Goal: Task Accomplishment & Management: Complete application form

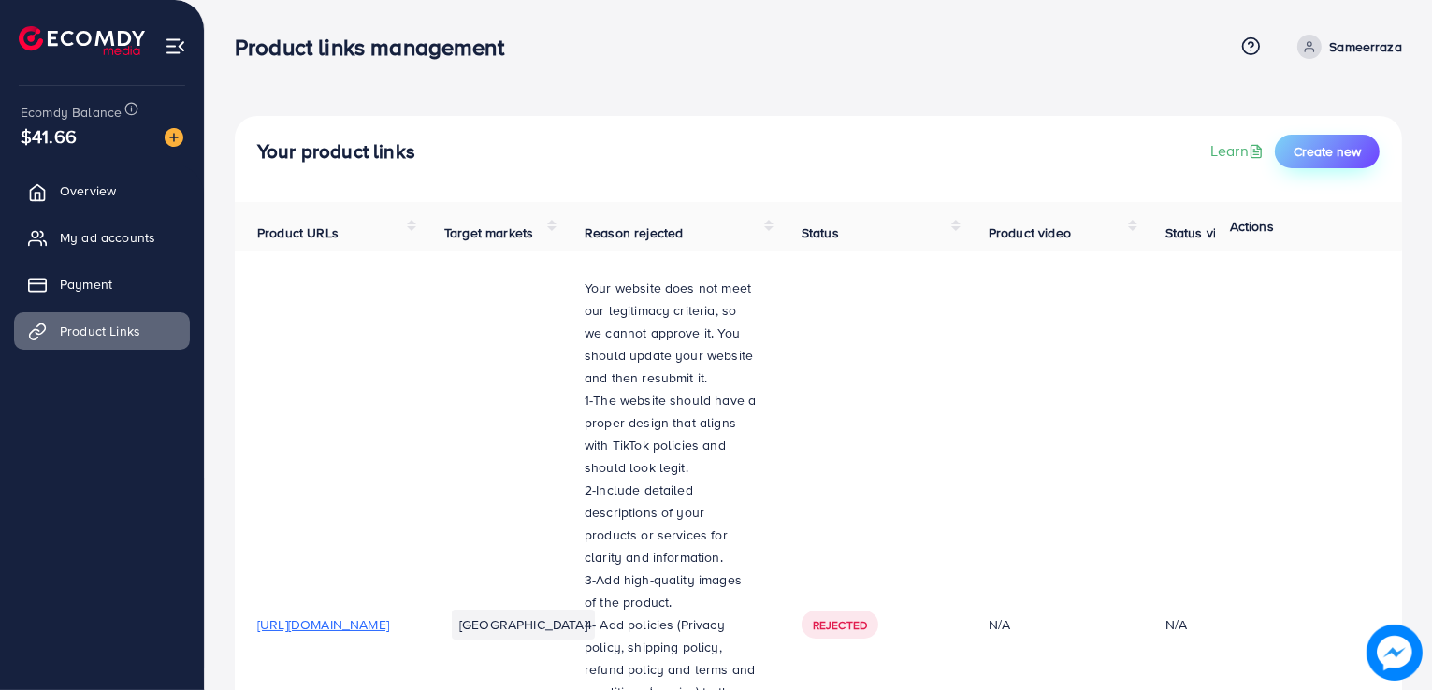
click at [1327, 148] on span "Create new" at bounding box center [1327, 151] width 67 height 19
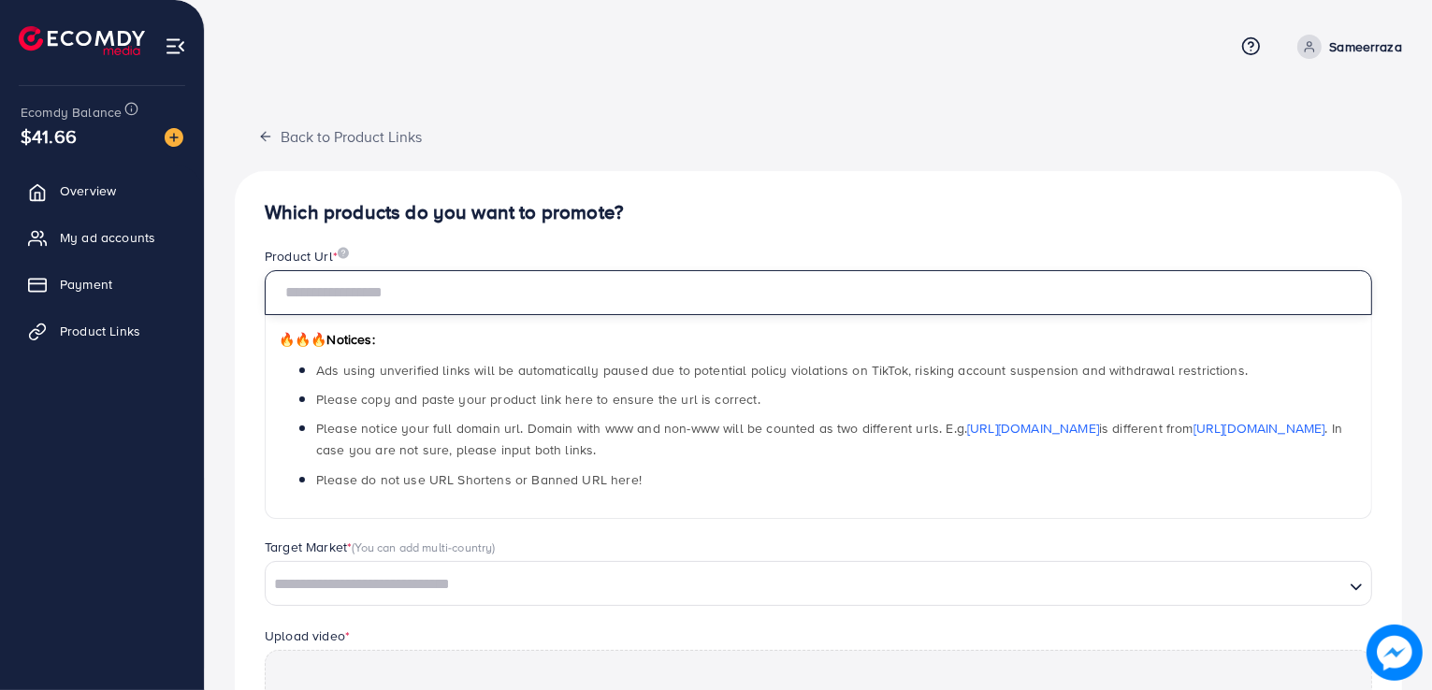
click at [479, 304] on input "text" at bounding box center [819, 292] width 1108 height 45
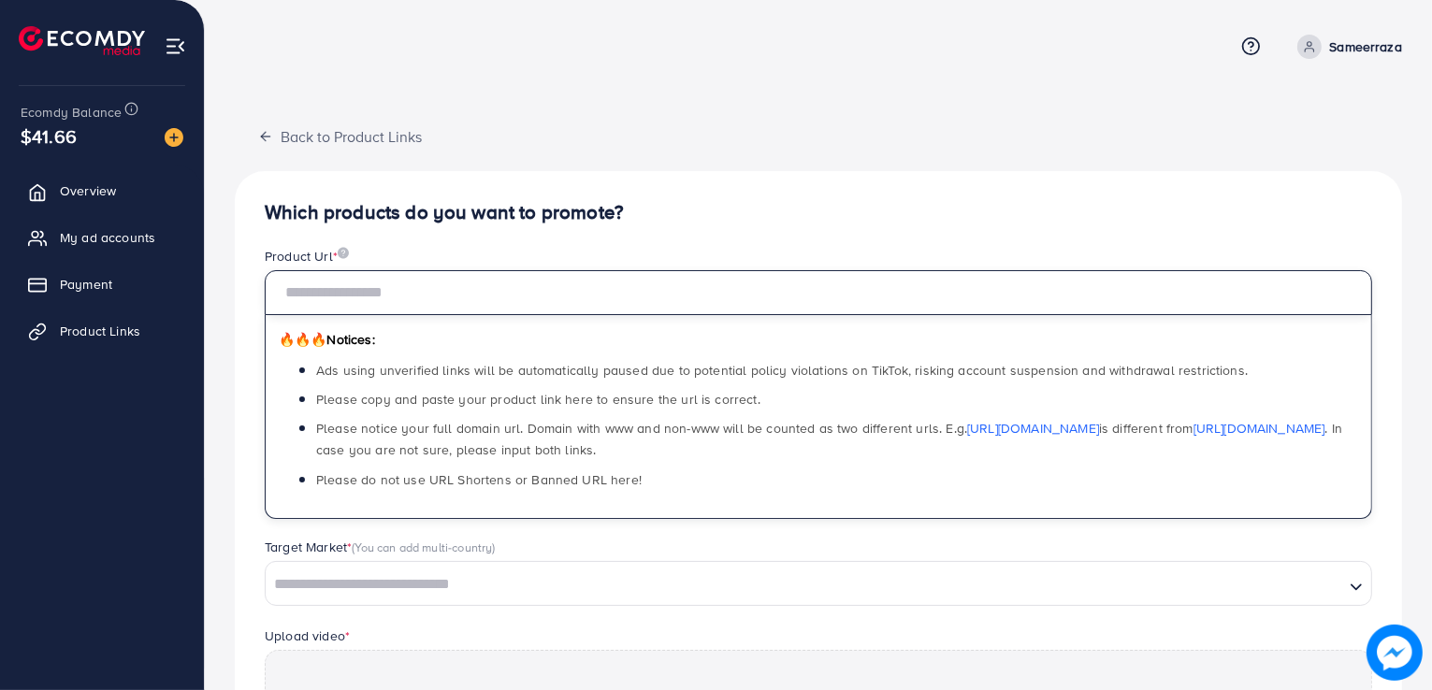
paste input "**********"
type input "**********"
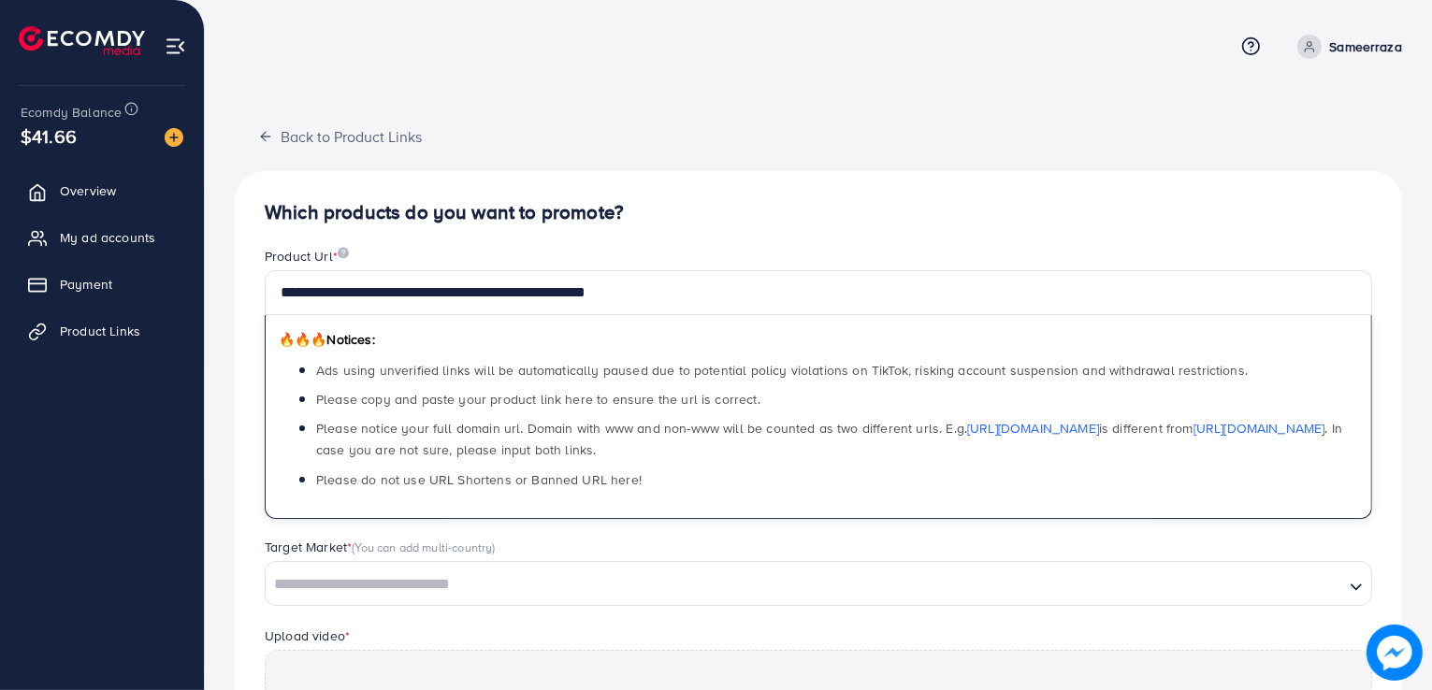
click at [583, 249] on div "Product Url *" at bounding box center [819, 258] width 1108 height 23
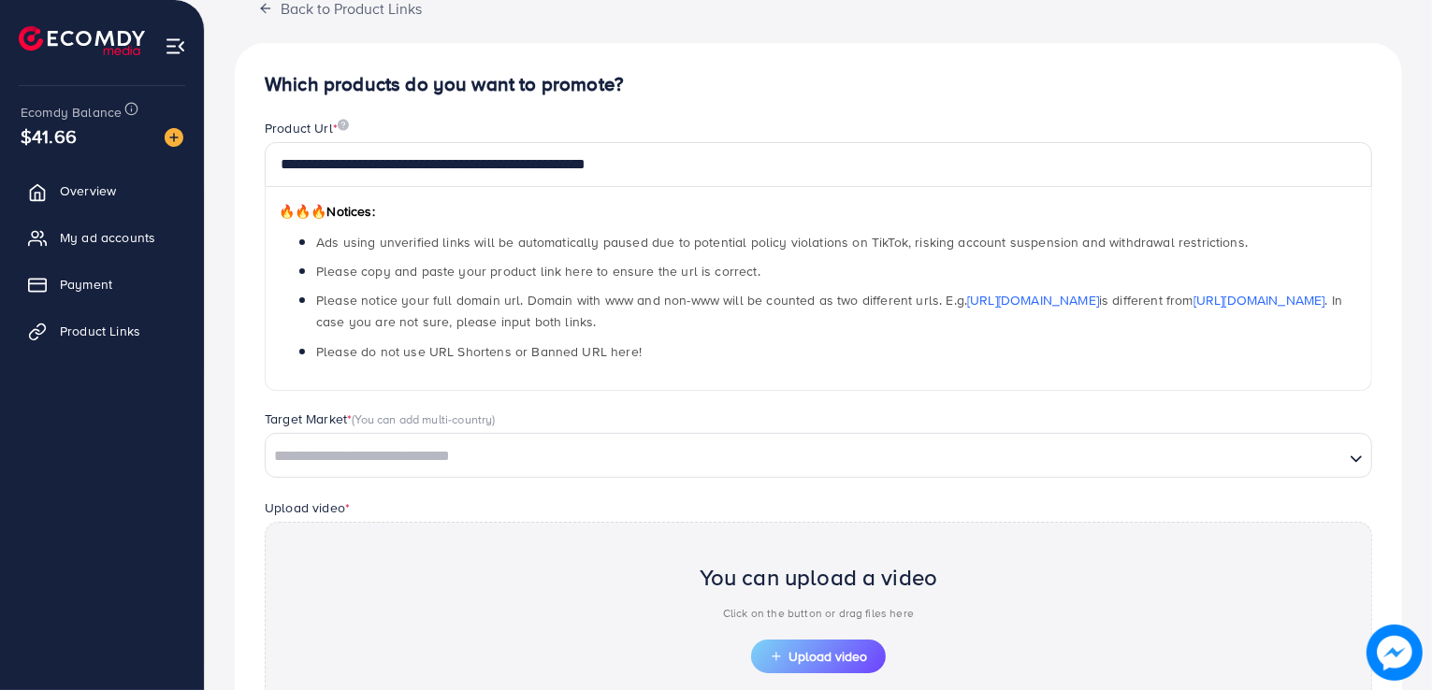
scroll to position [265, 0]
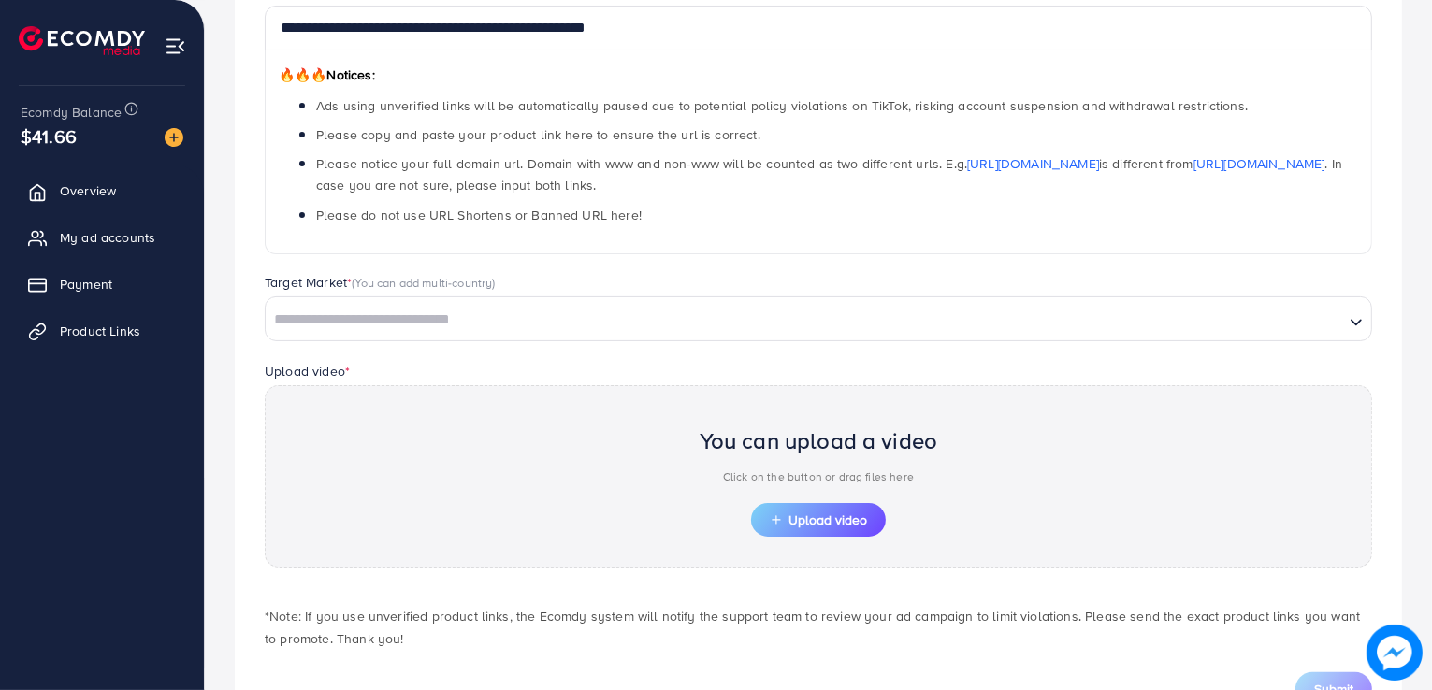
click at [790, 329] on input "Search for option" at bounding box center [805, 320] width 1075 height 29
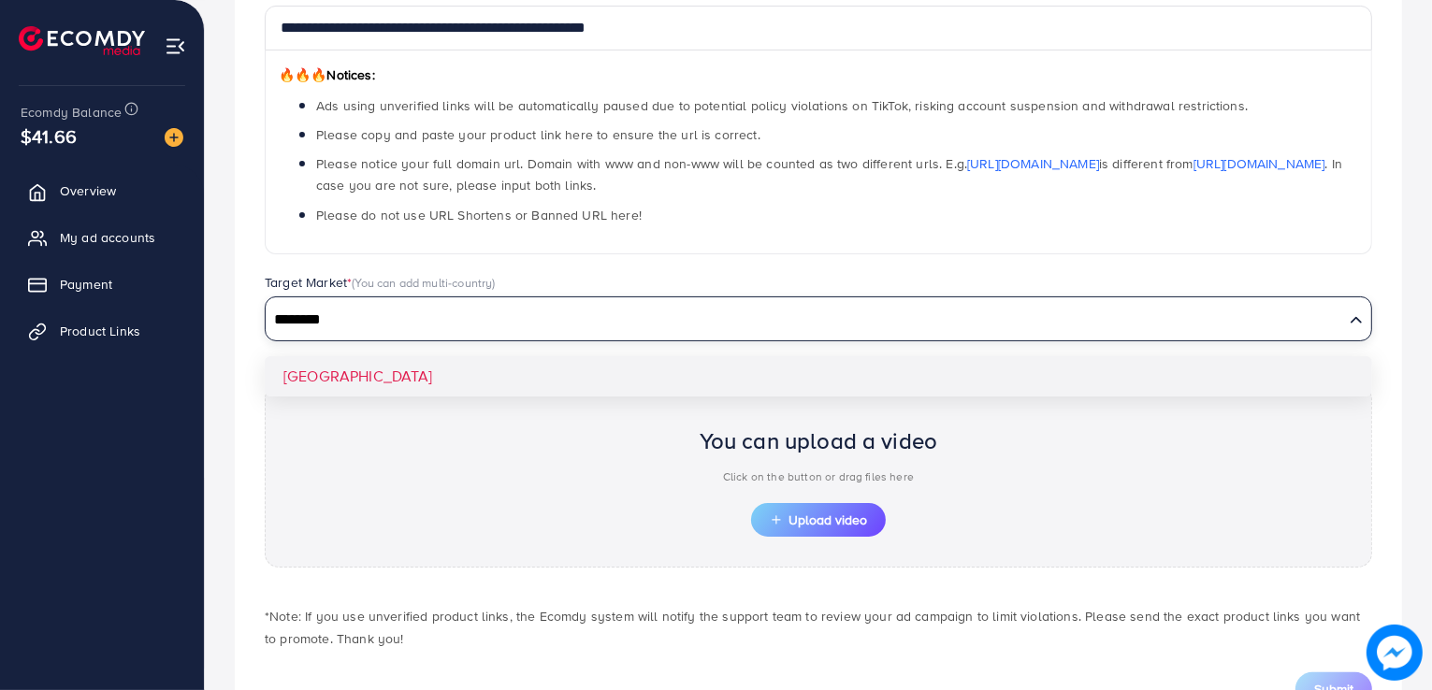
type input "********"
click at [599, 379] on div "**********" at bounding box center [819, 321] width 1168 height 830
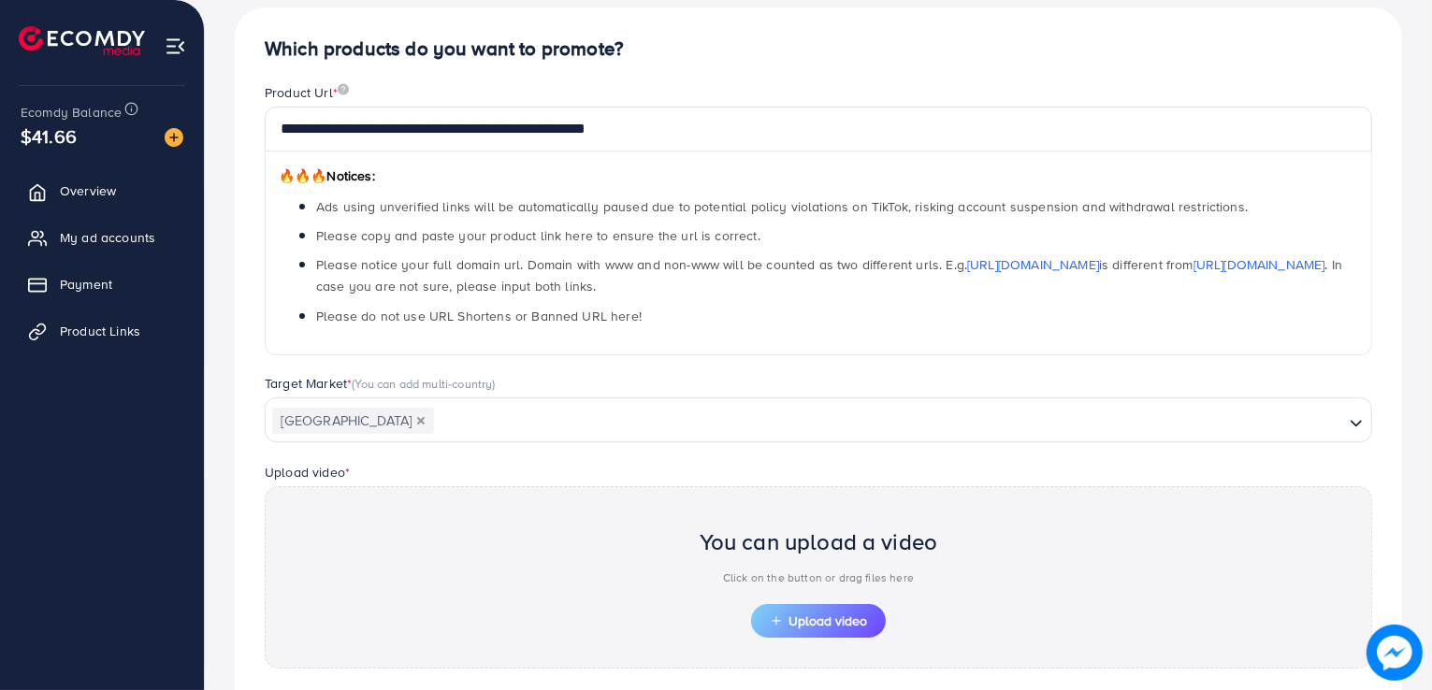
scroll to position [340, 0]
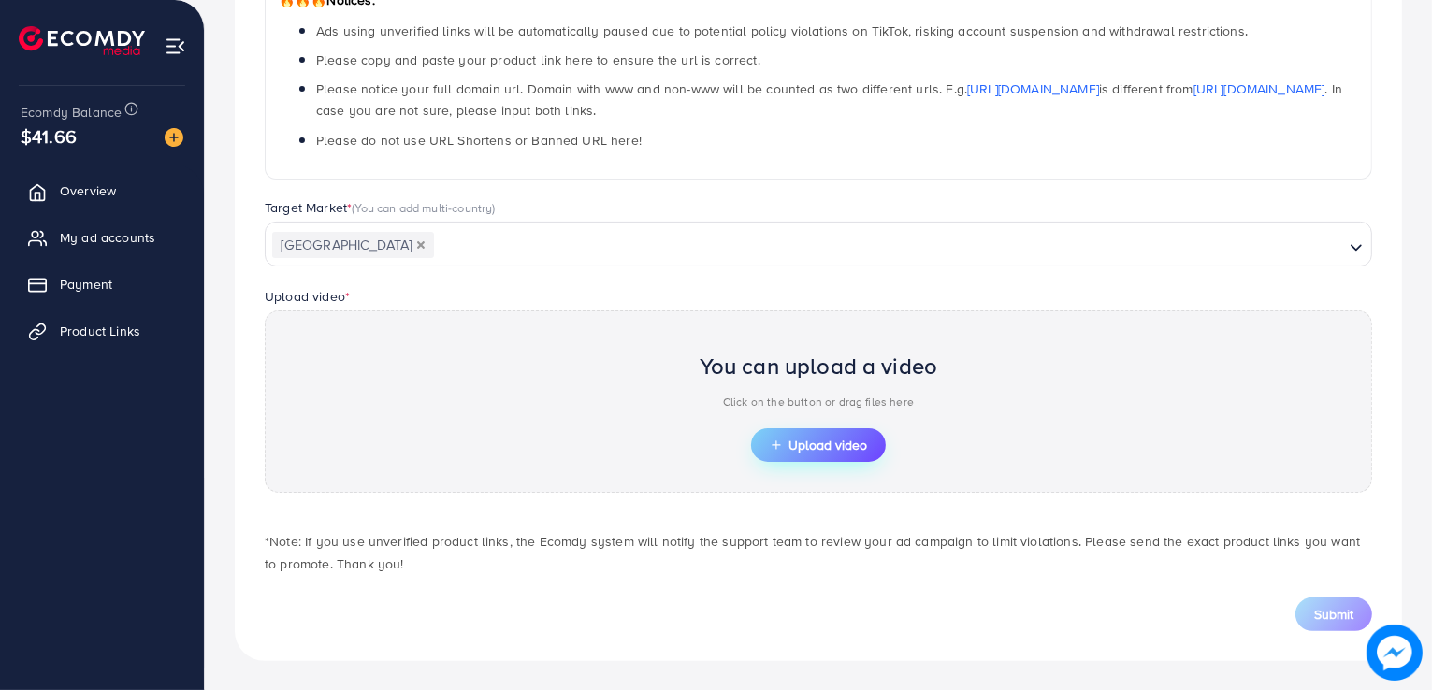
click at [835, 439] on span "Upload video" at bounding box center [818, 445] width 97 height 13
click at [816, 443] on span "Upload video" at bounding box center [818, 445] width 97 height 13
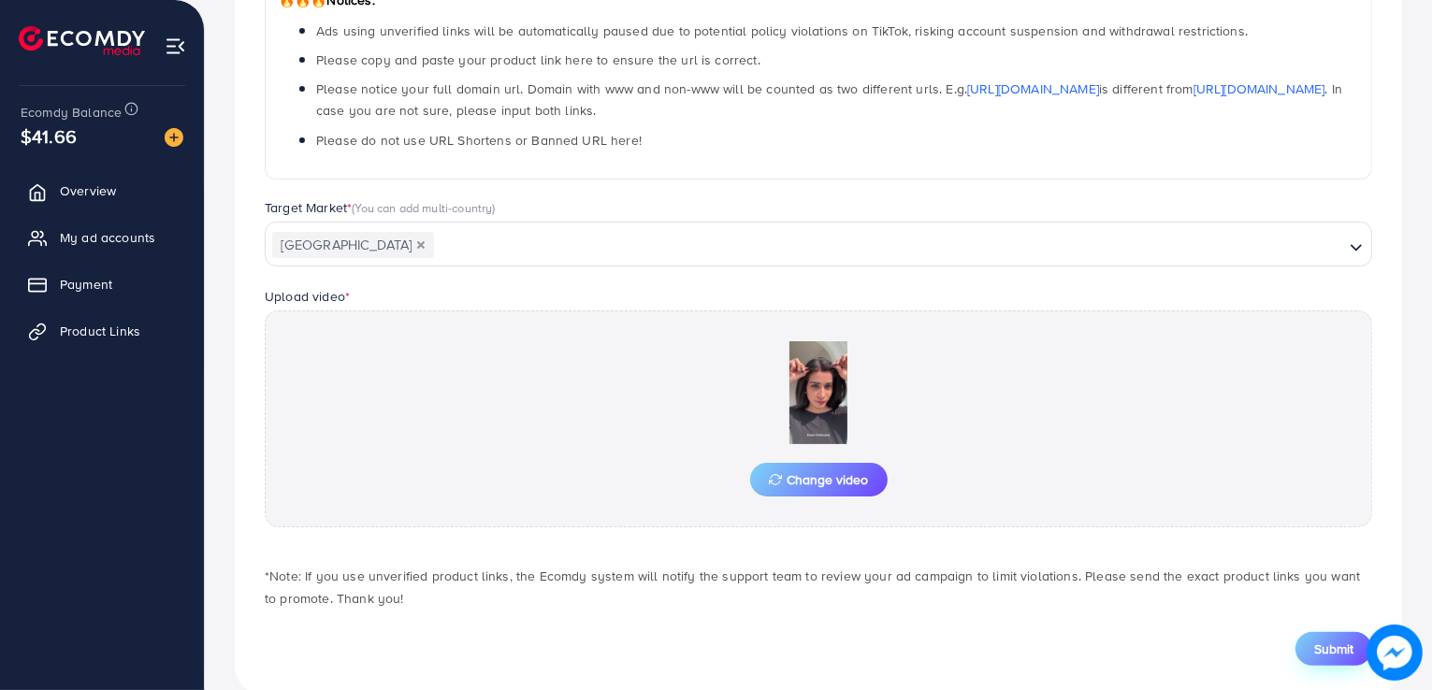
click at [1321, 640] on span "Submit" at bounding box center [1333, 649] width 39 height 19
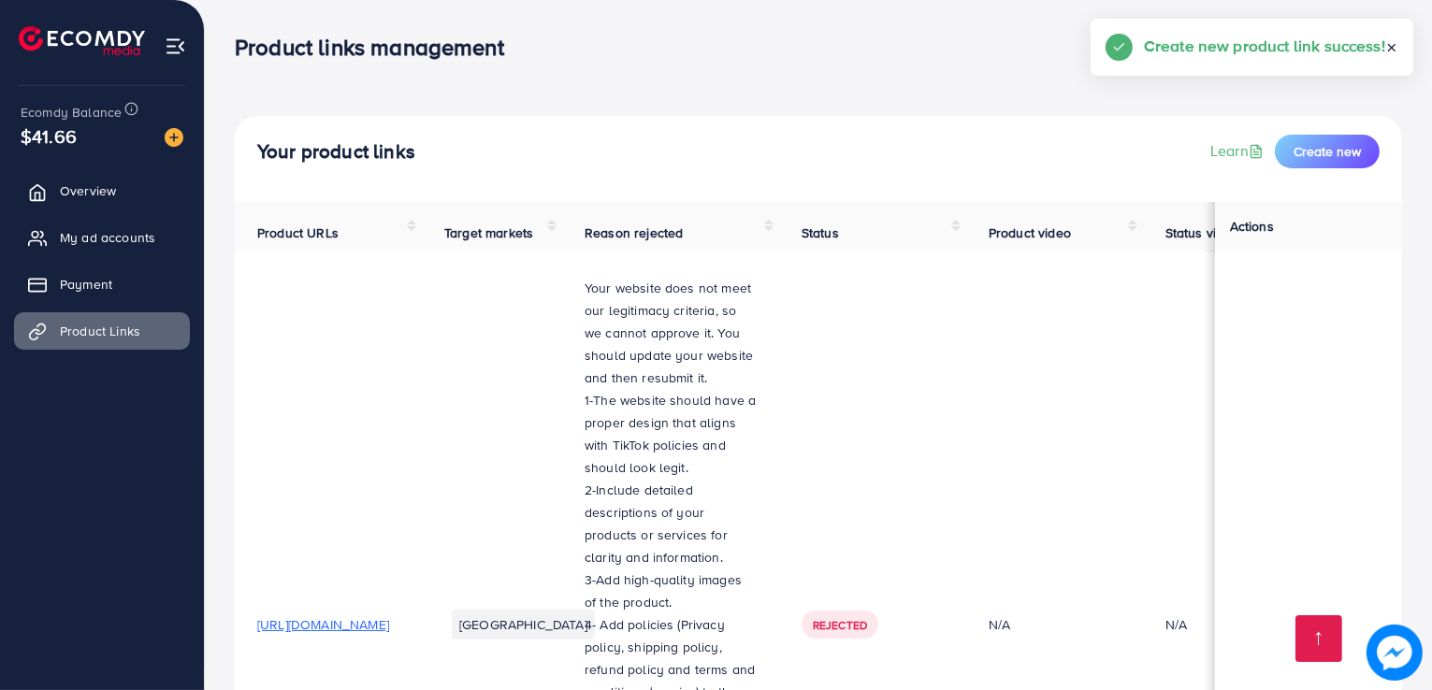
scroll to position [4558, 0]
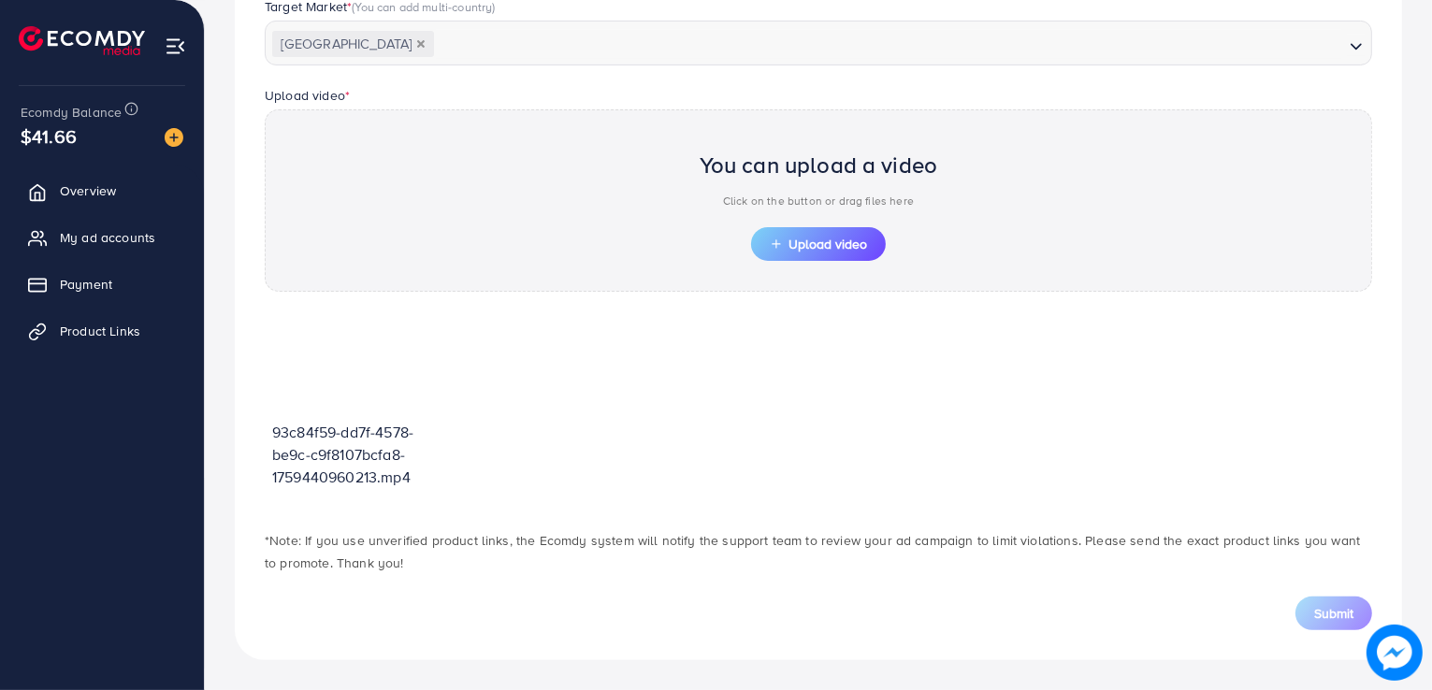
scroll to position [539, 0]
click at [817, 243] on span "Upload video" at bounding box center [818, 245] width 97 height 13
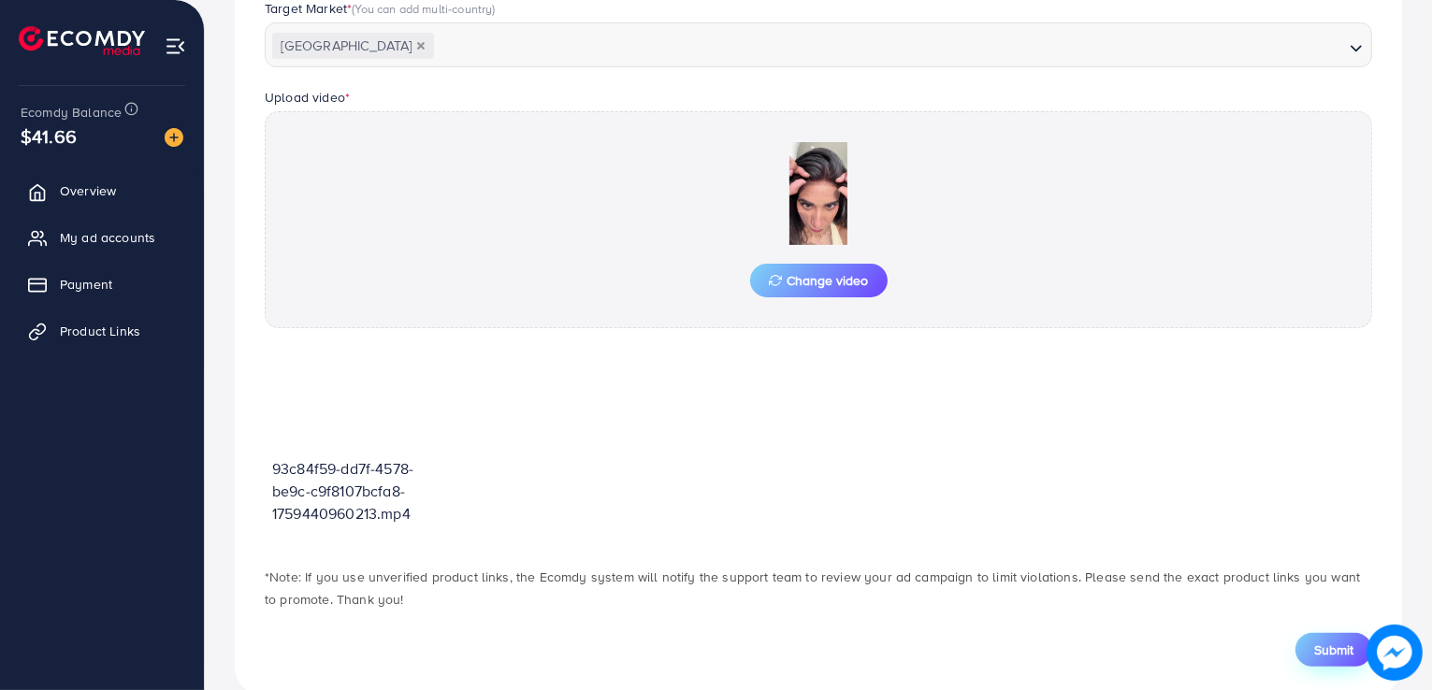
click at [1314, 653] on span "Submit" at bounding box center [1333, 650] width 39 height 19
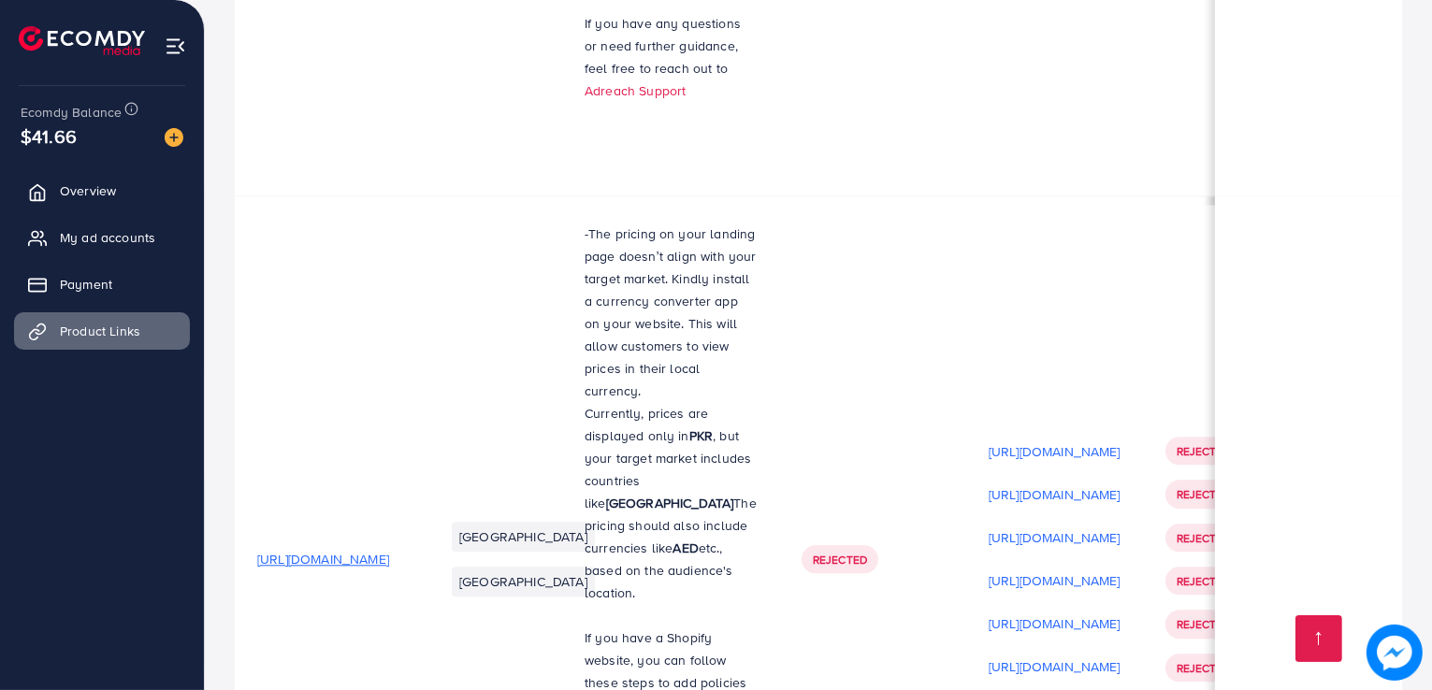
scroll to position [4585, 0]
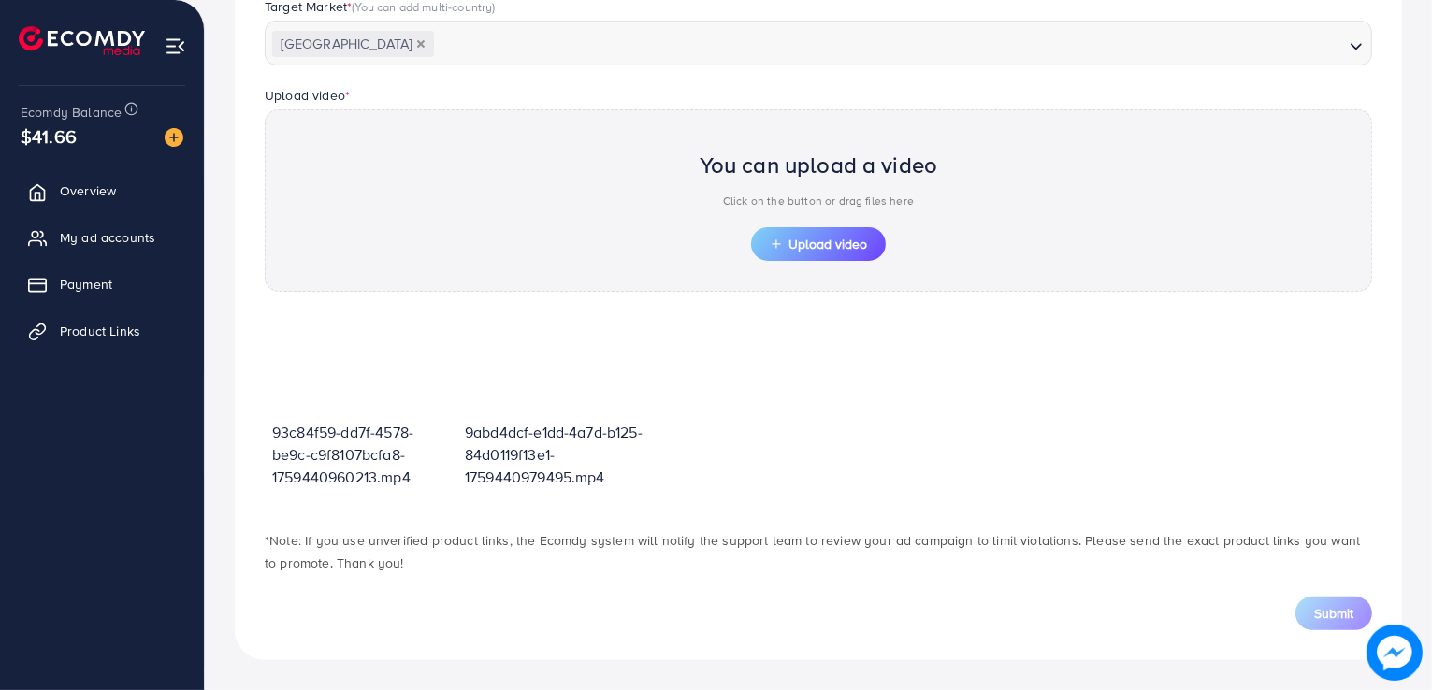
scroll to position [539, 0]
click at [808, 246] on span "Upload video" at bounding box center [818, 245] width 97 height 13
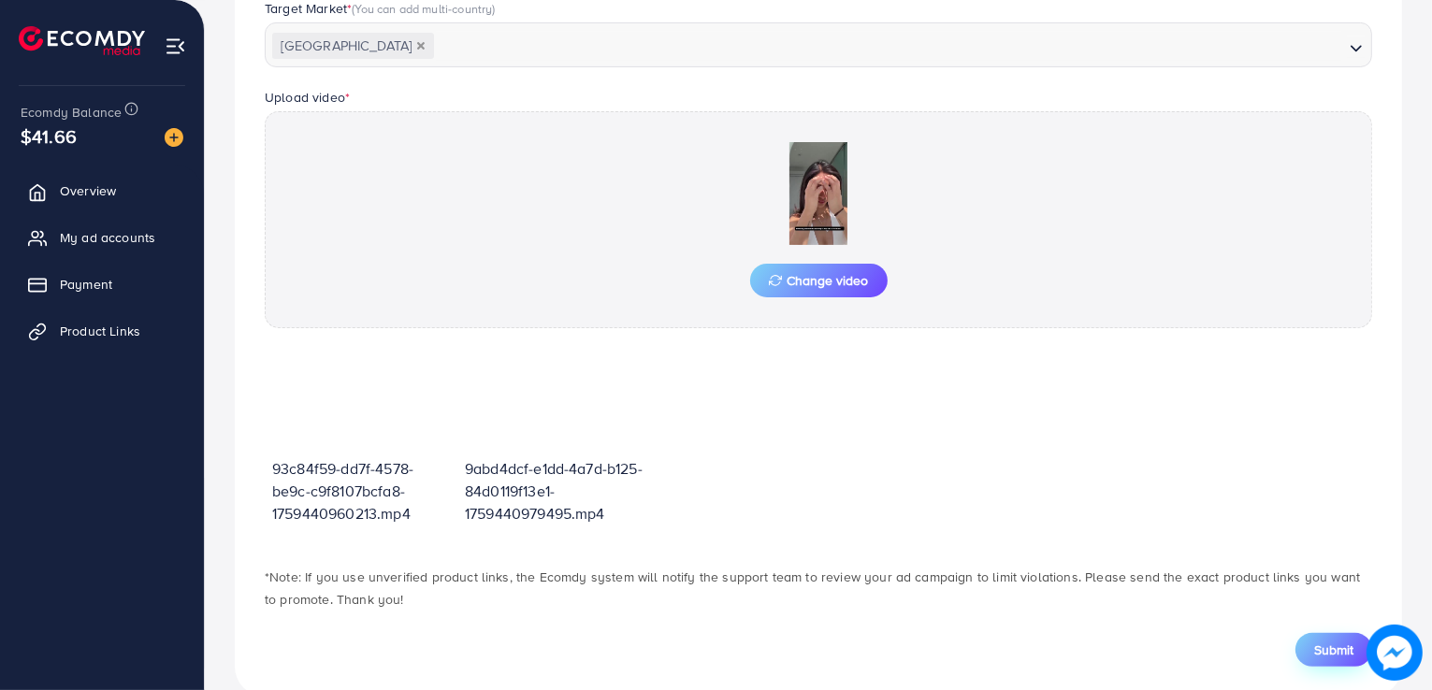
click at [1322, 642] on span "Submit" at bounding box center [1333, 650] width 39 height 19
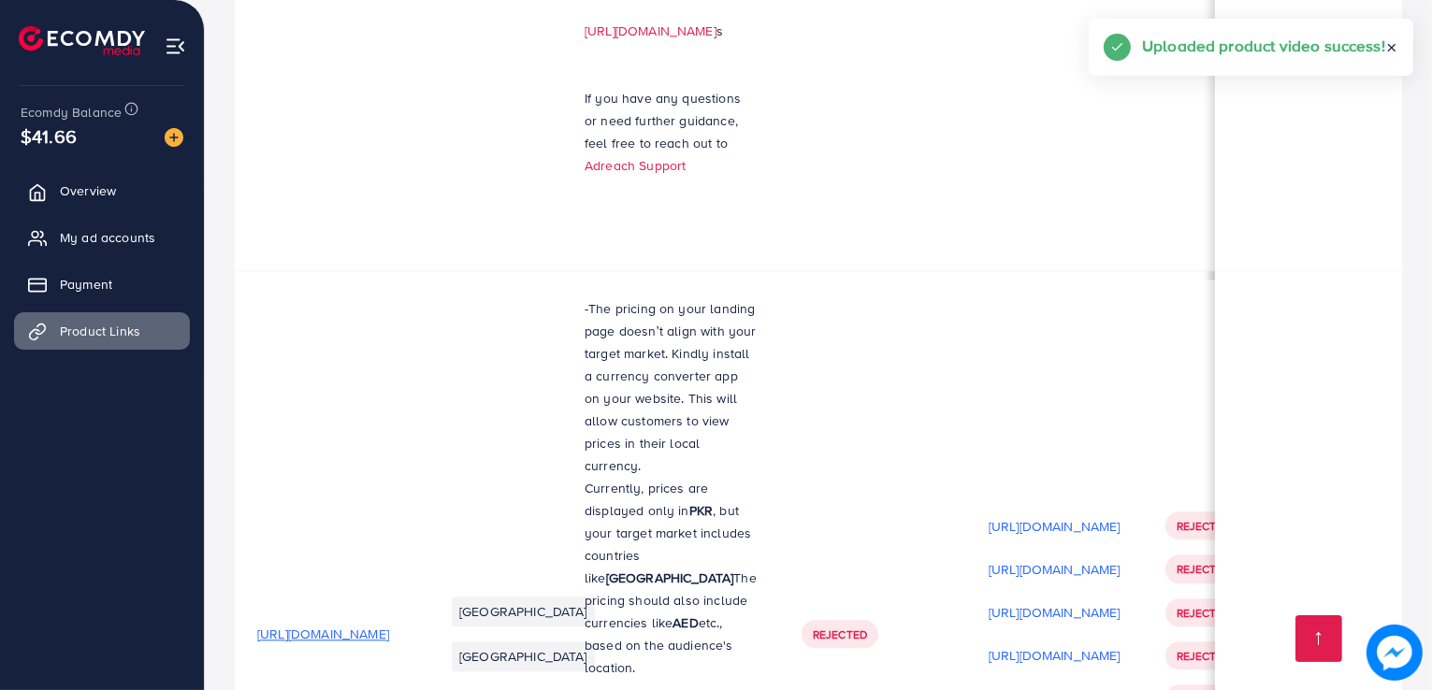
scroll to position [4629, 0]
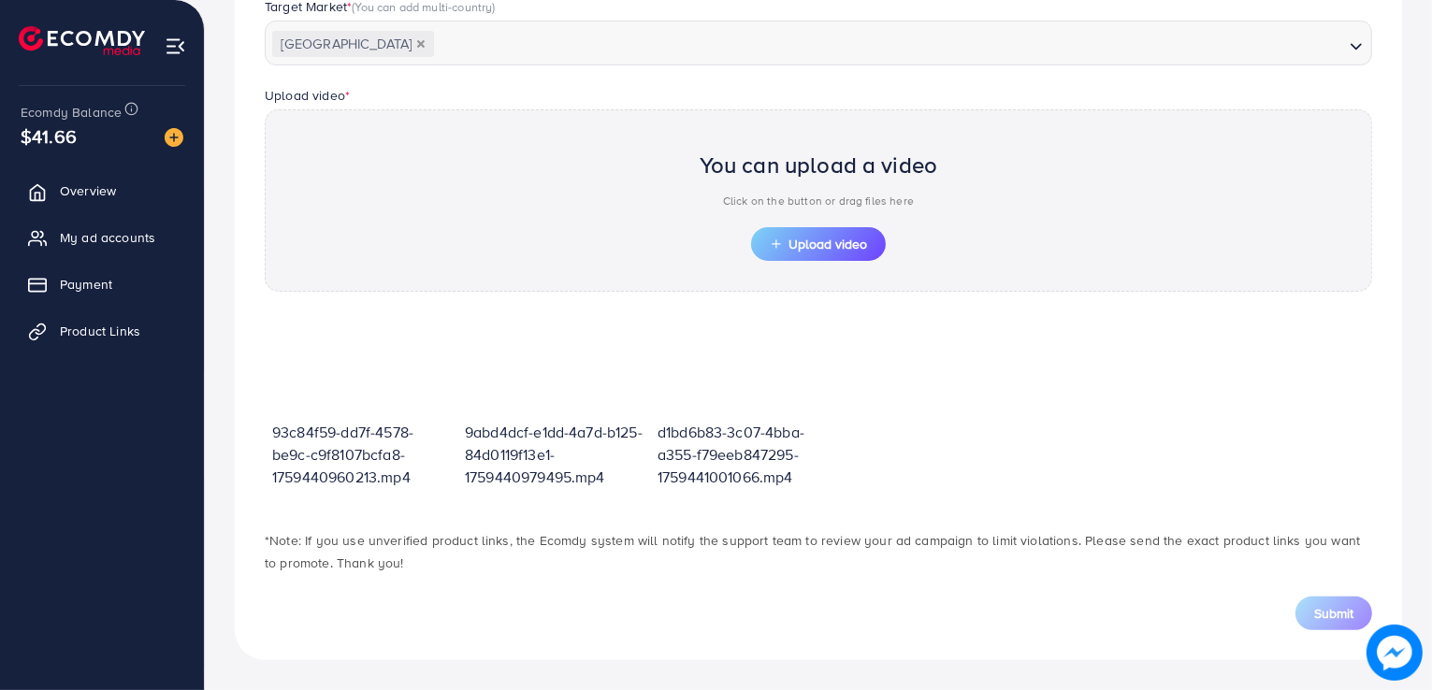
scroll to position [539, 0]
click at [821, 240] on span "Upload video" at bounding box center [818, 245] width 97 height 13
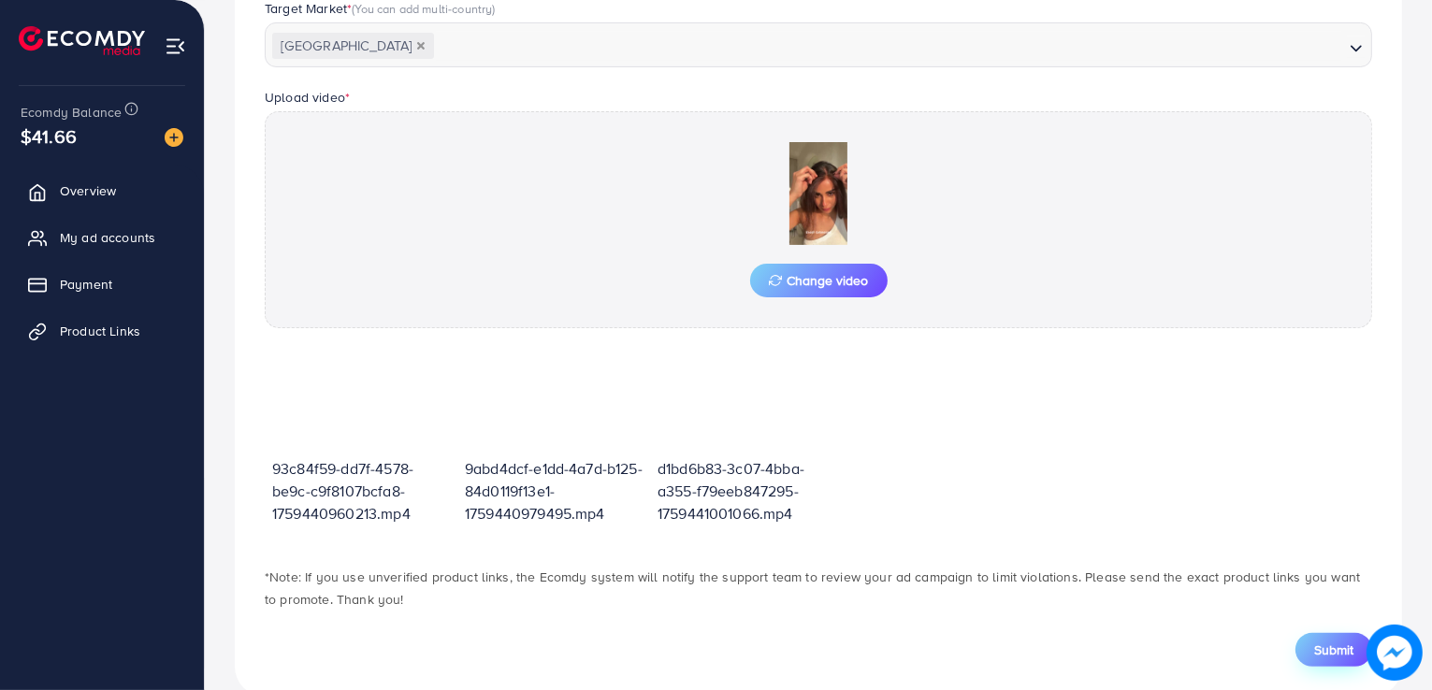
click at [1325, 635] on button "Submit" at bounding box center [1334, 650] width 77 height 34
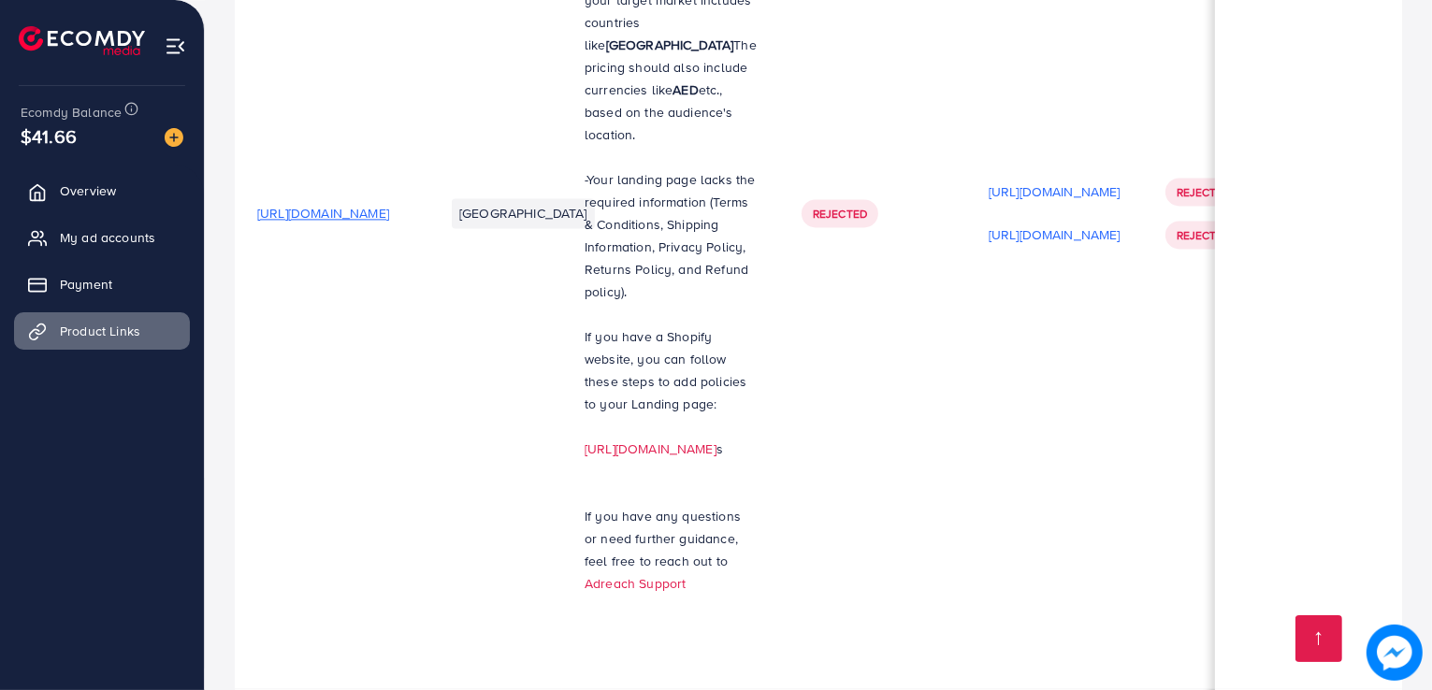
scroll to position [4672, 0]
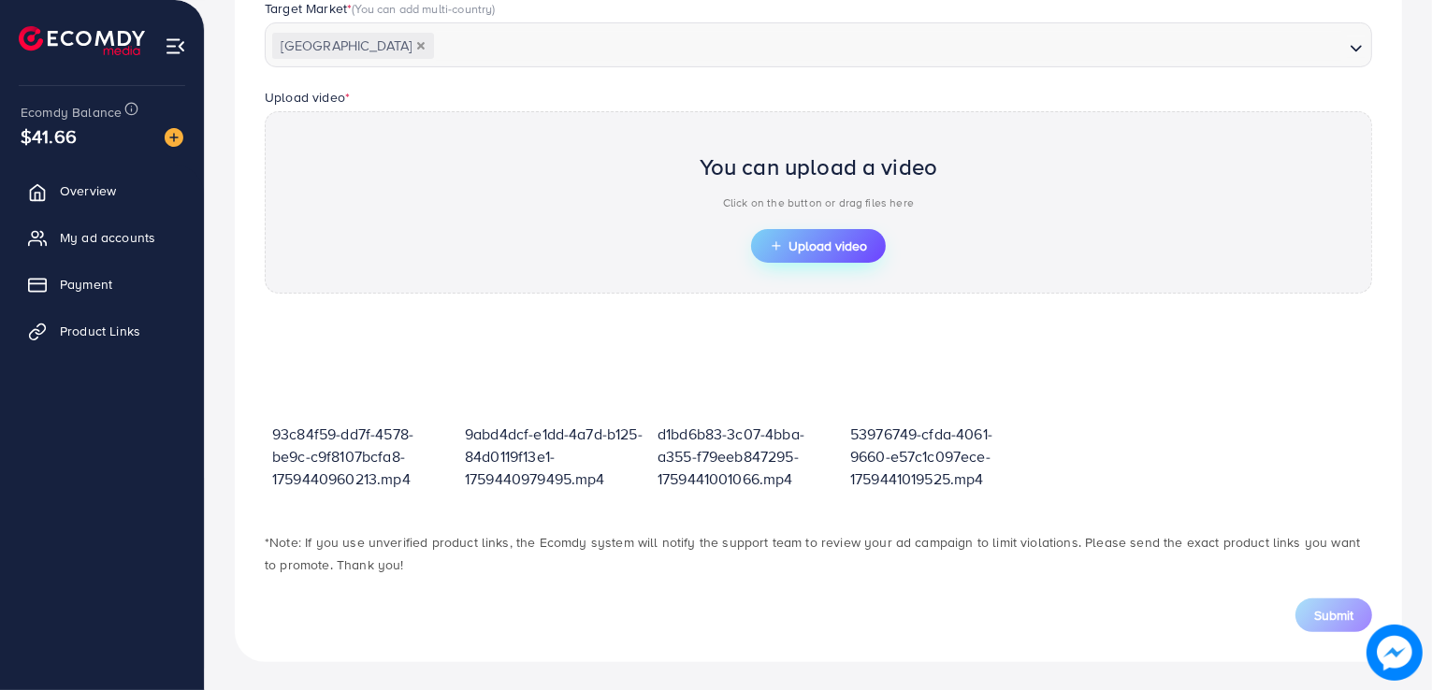
click at [835, 239] on span "Upload video" at bounding box center [818, 245] width 97 height 13
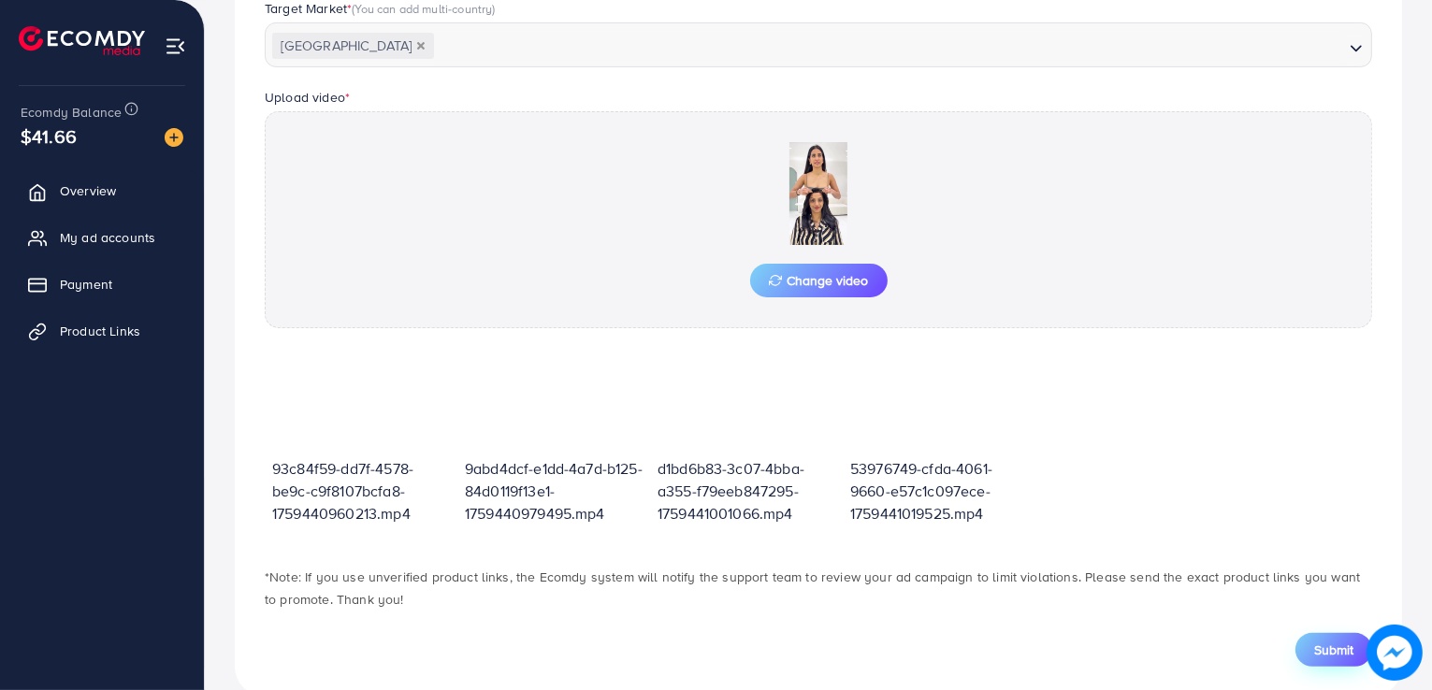
click at [1332, 655] on span "Submit" at bounding box center [1333, 650] width 39 height 19
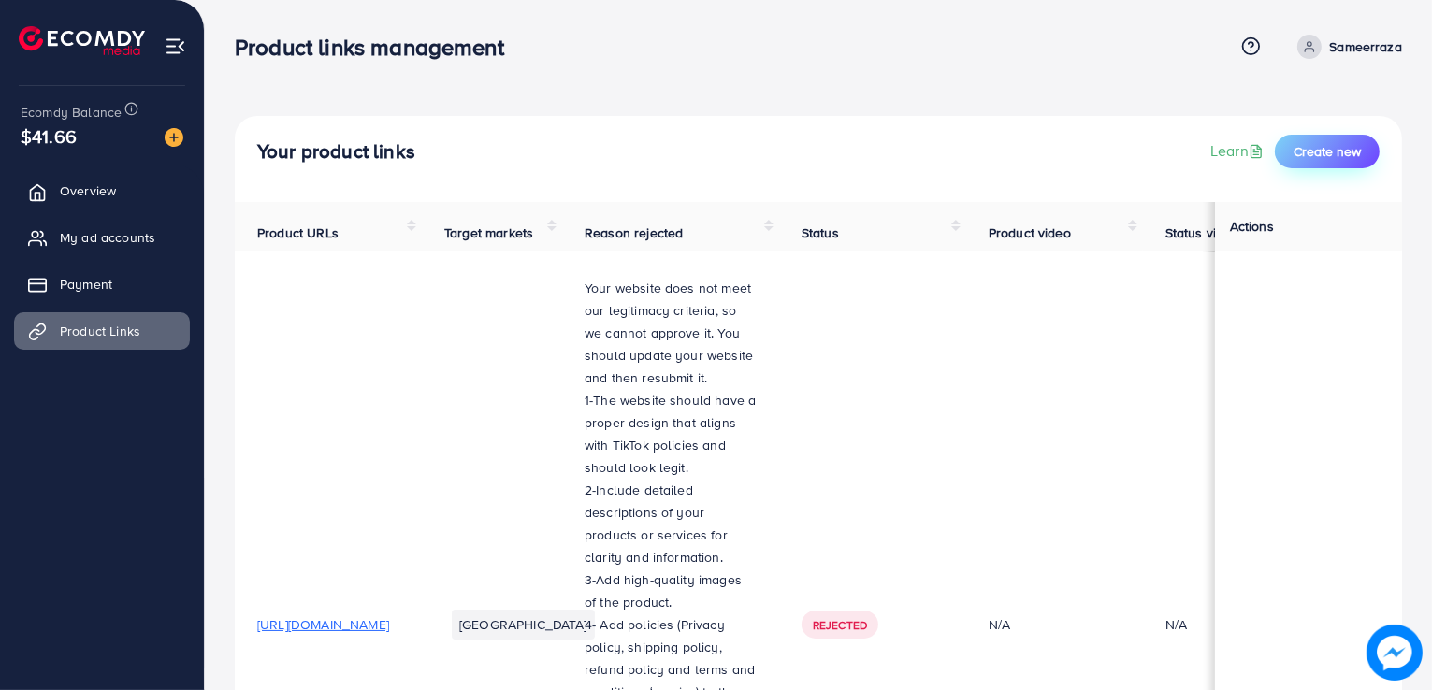
click at [1320, 154] on span "Create new" at bounding box center [1327, 151] width 67 height 19
